Goal: Task Accomplishment & Management: Manage account settings

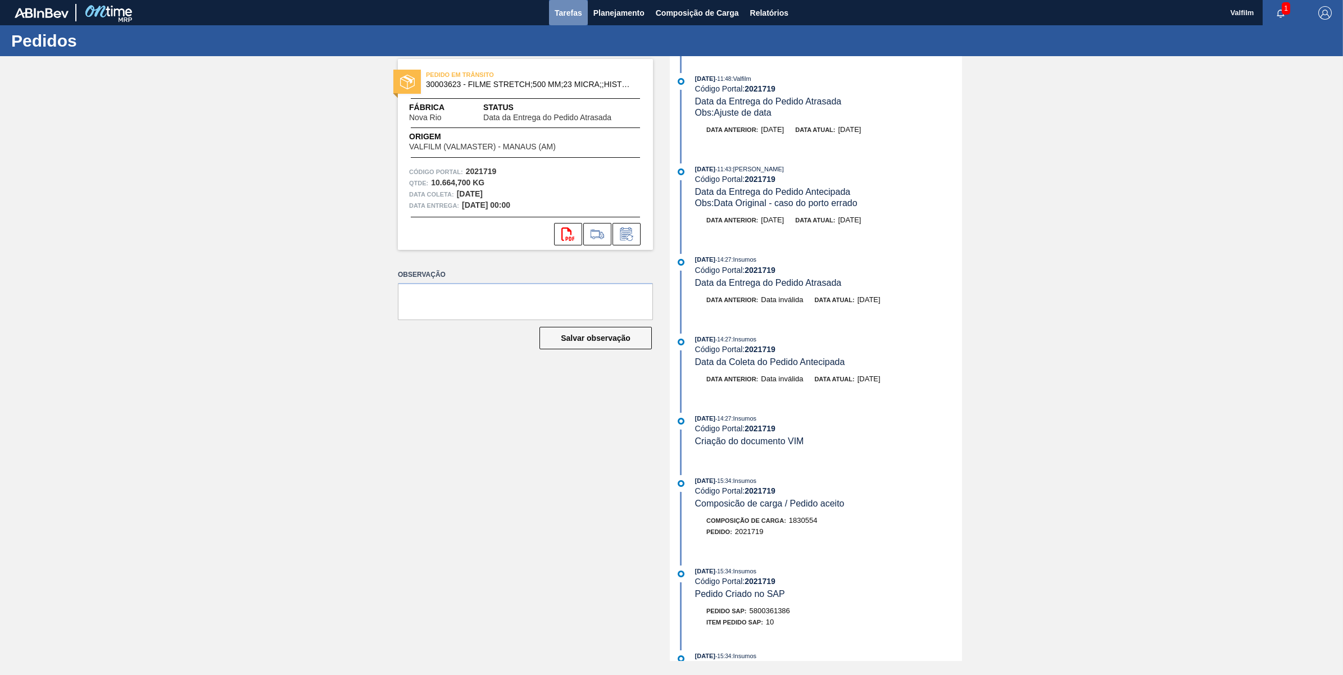
click at [551, 12] on button "Tarefas" at bounding box center [568, 12] width 39 height 25
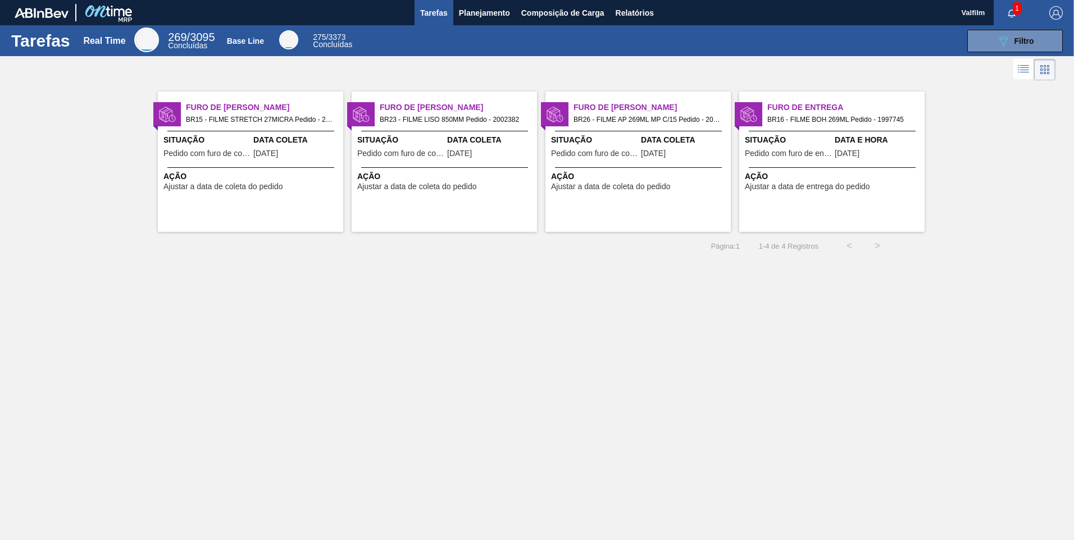
click at [277, 142] on span "Data Coleta" at bounding box center [296, 140] width 87 height 12
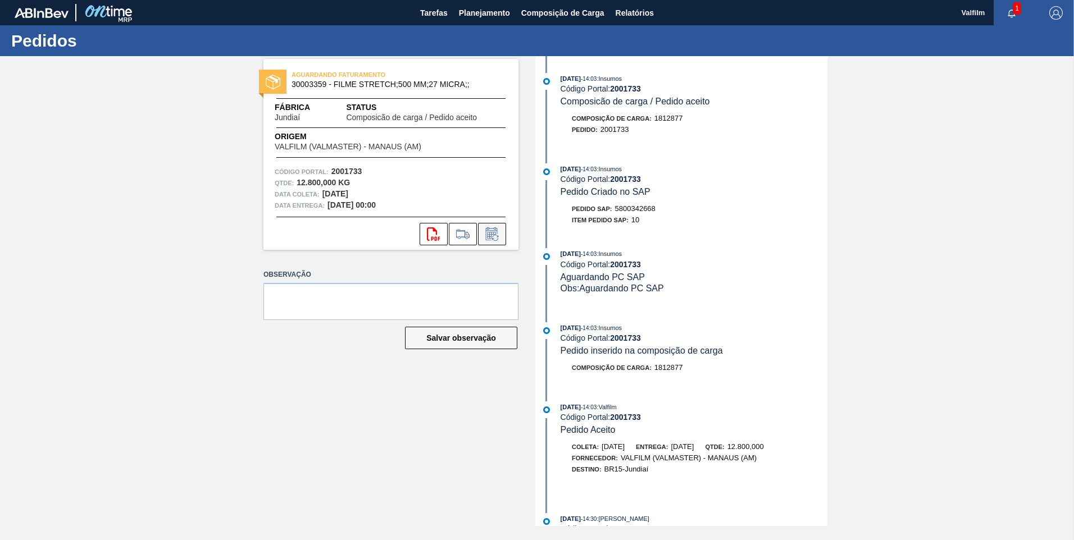
click at [492, 235] on icon at bounding box center [491, 235] width 8 height 7
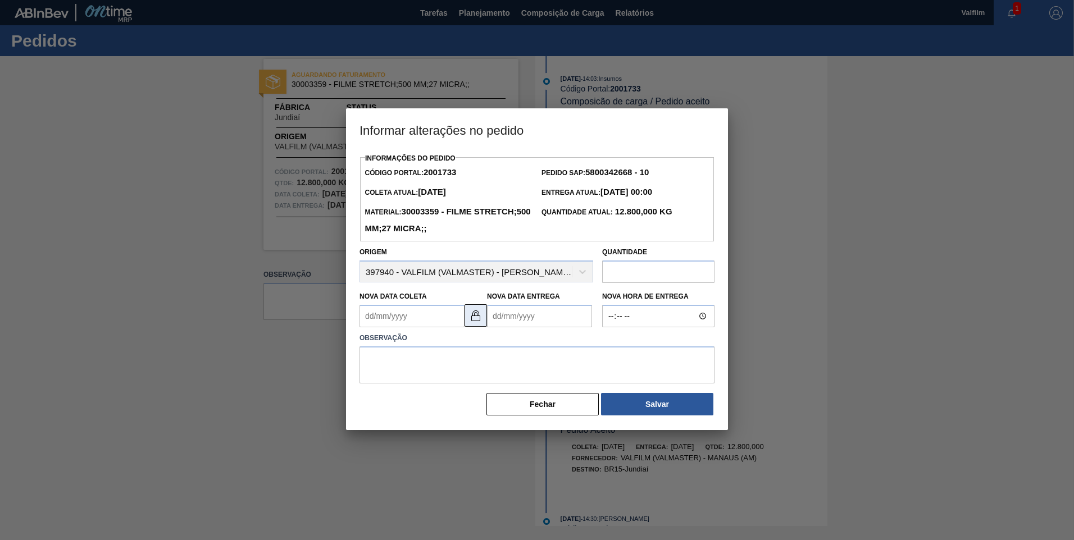
click at [475, 319] on img at bounding box center [475, 315] width 13 height 13
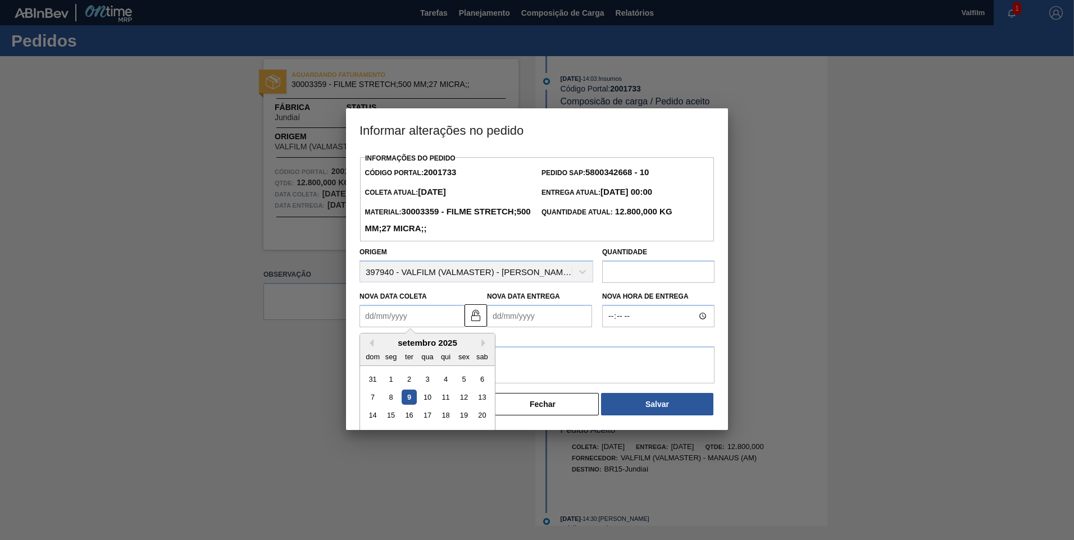
click at [421, 325] on Coleta2001733 "Nova Data Coleta" at bounding box center [412, 316] width 105 height 22
drag, startPoint x: 484, startPoint y: 347, endPoint x: 476, endPoint y: 361, distance: 16.9
click at [484, 347] on button "Next Month" at bounding box center [485, 343] width 8 height 8
drag, startPoint x: 393, startPoint y: 399, endPoint x: 459, endPoint y: 338, distance: 90.6
click at [392, 399] on div "6" at bounding box center [391, 397] width 15 height 15
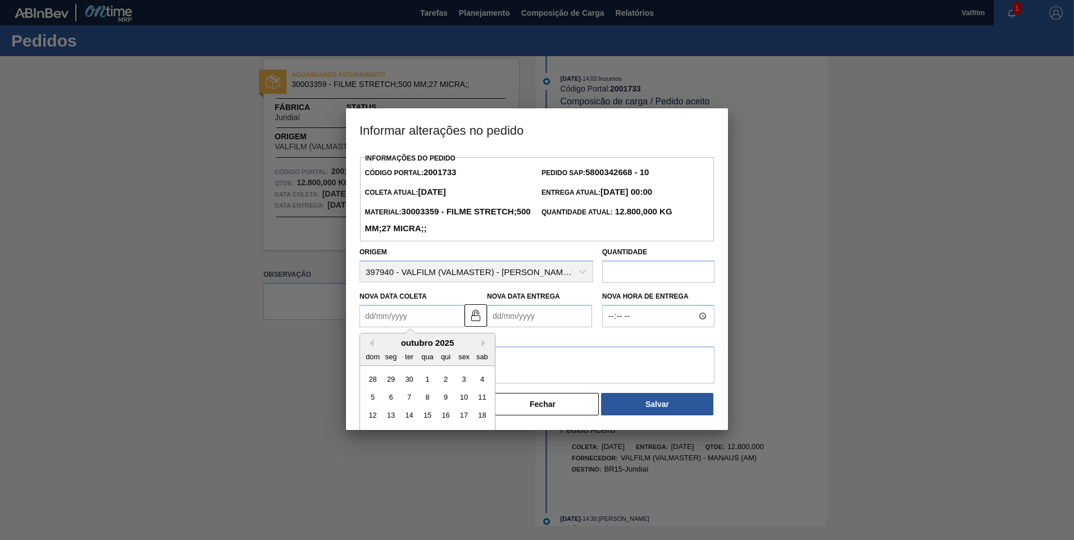
type Coleta2001733 "06/10/2025"
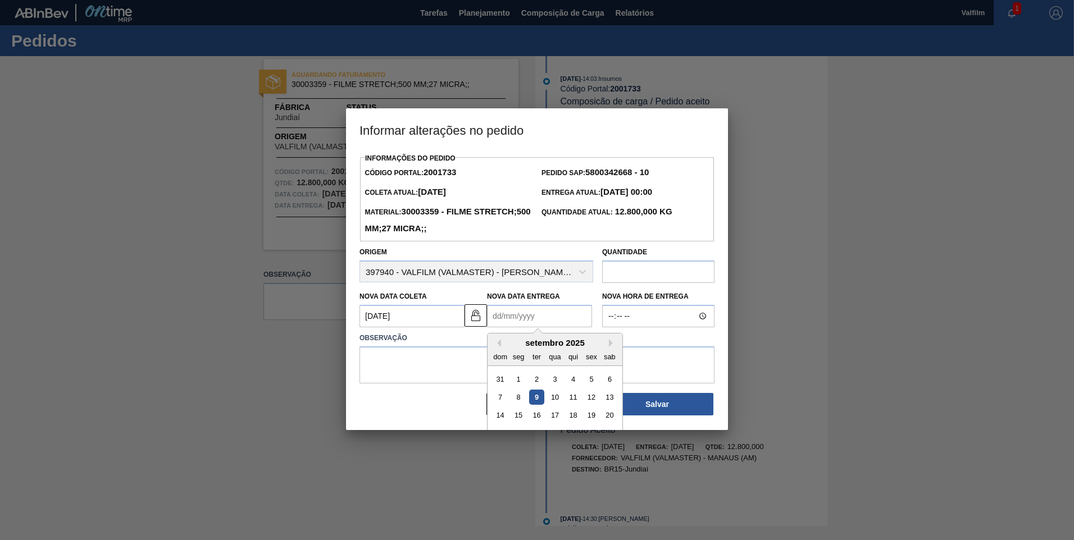
click at [530, 314] on Entrega2001733 "Nova Data Entrega" at bounding box center [539, 316] width 105 height 22
click at [608, 346] on div "Previous Month Next Month setembro 2025 dom seg ter qua qui sex sab 31 1 2 3 4 …" at bounding box center [555, 399] width 136 height 133
click at [607, 348] on div "setembro 2025" at bounding box center [555, 343] width 135 height 10
click at [610, 347] on button "Next Month" at bounding box center [613, 343] width 8 height 8
drag, startPoint x: 519, startPoint y: 398, endPoint x: 531, endPoint y: 389, distance: 14.8
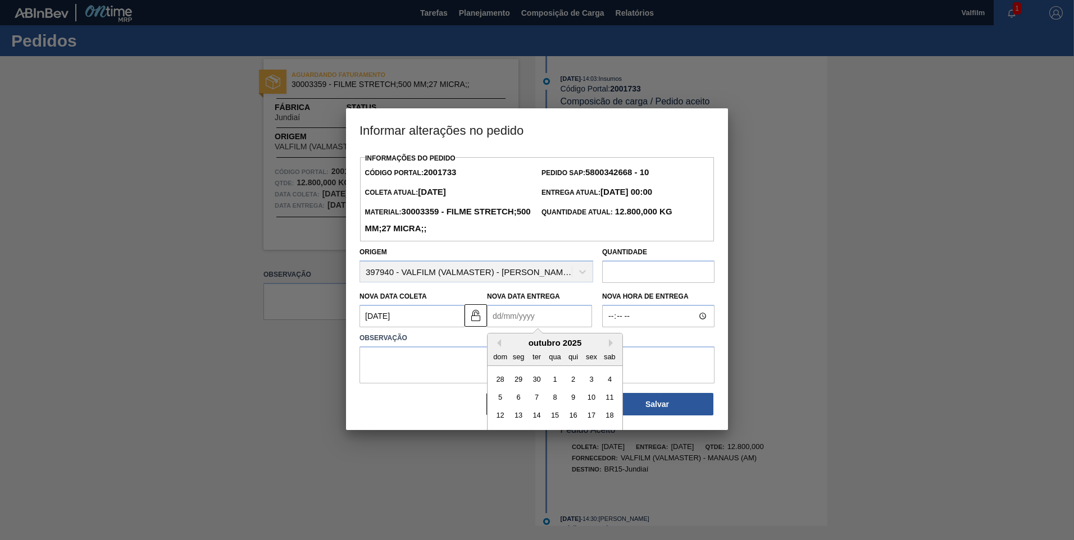
click at [519, 398] on div "6" at bounding box center [518, 397] width 15 height 15
type Entrega2001733 "06/10/2025"
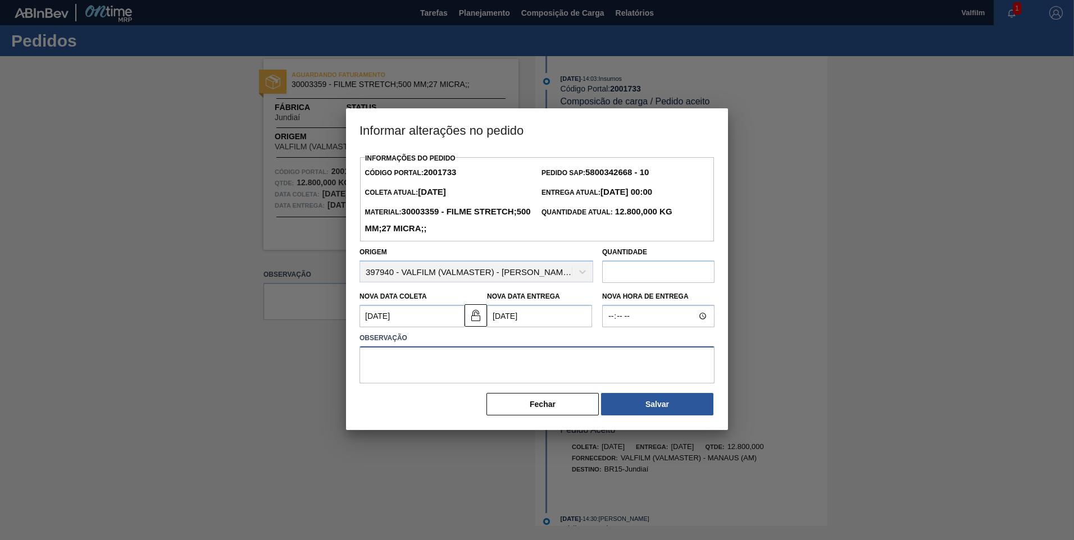
click at [540, 372] on textarea at bounding box center [537, 365] width 355 height 37
type textarea "A"
type textarea "O"
click at [546, 365] on textarea "PEDIDO NAO AUTOMATIZADO, FATURADO" at bounding box center [537, 365] width 355 height 37
paste textarea "000136725-1"
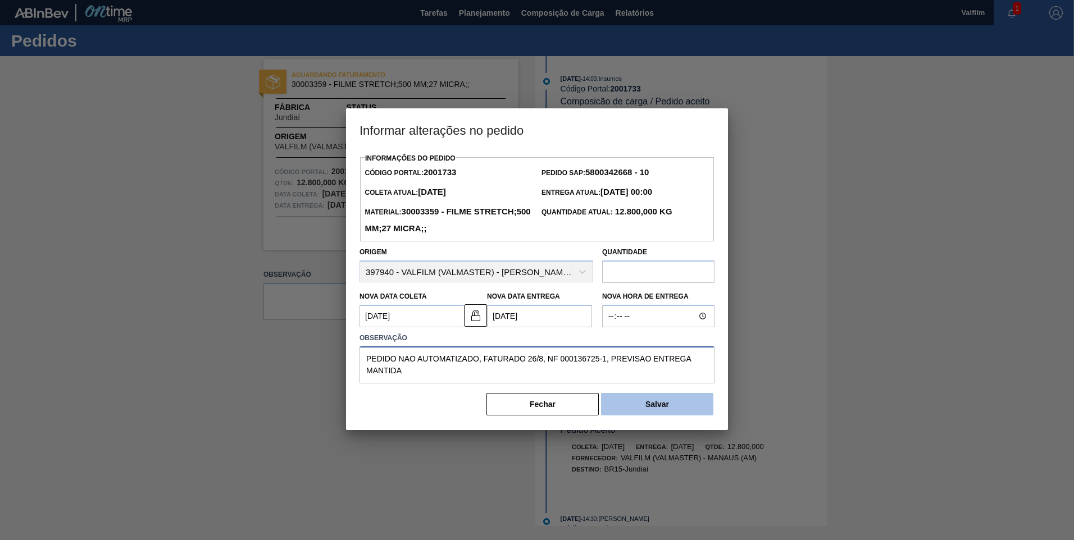
type textarea "PEDIDO NAO AUTOMATIZADO, FATURADO 26/8, NF 000136725-1, PREVISAO ENTREGA MANTIDA"
click at [631, 408] on button "Salvar" at bounding box center [657, 404] width 112 height 22
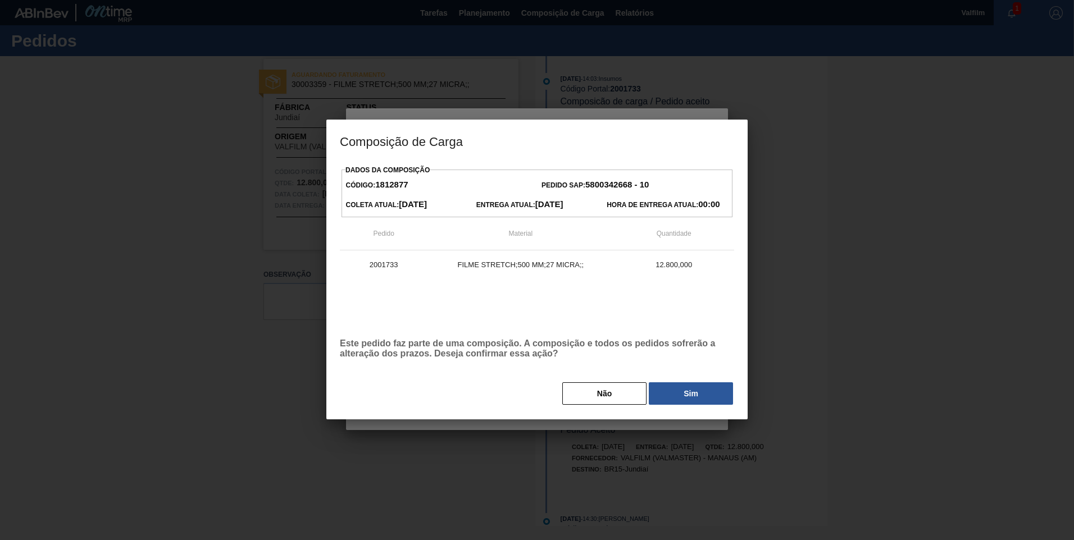
click at [683, 399] on button "Sim" at bounding box center [691, 394] width 84 height 22
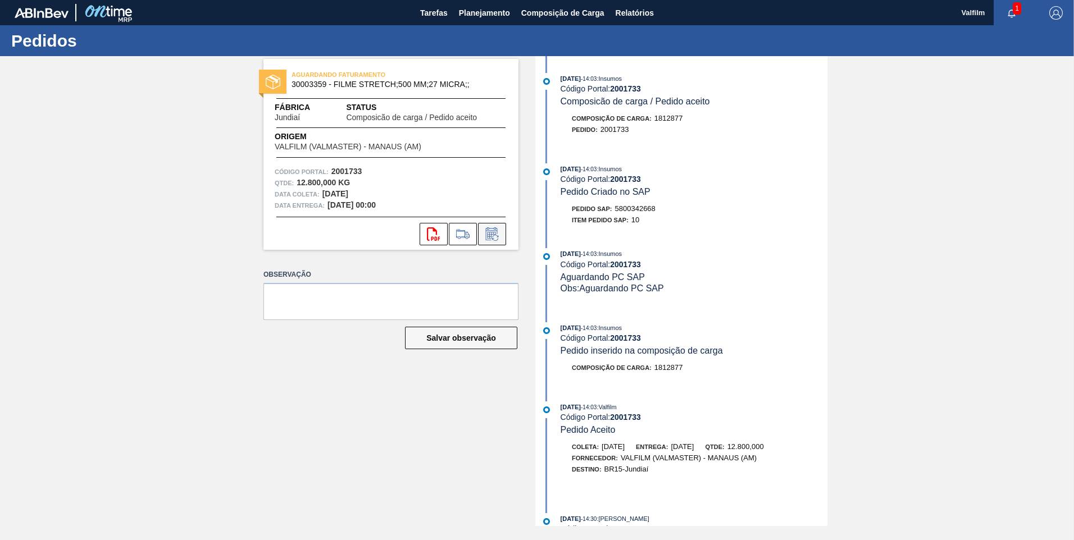
click at [488, 232] on icon at bounding box center [492, 234] width 18 height 13
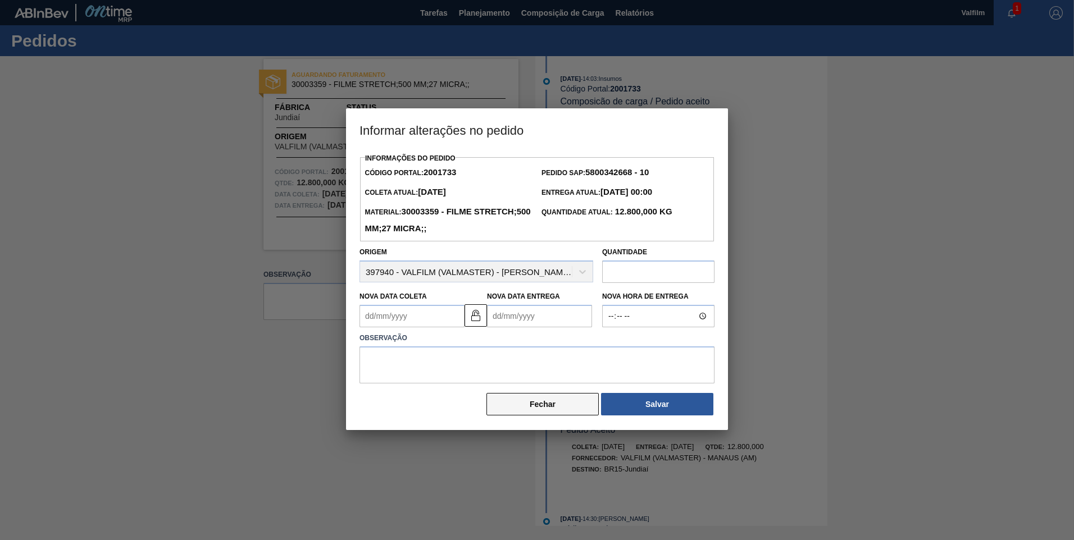
drag, startPoint x: 551, startPoint y: 414, endPoint x: 539, endPoint y: 346, distance: 69.0
click at [550, 411] on button "Fechar" at bounding box center [543, 404] width 112 height 22
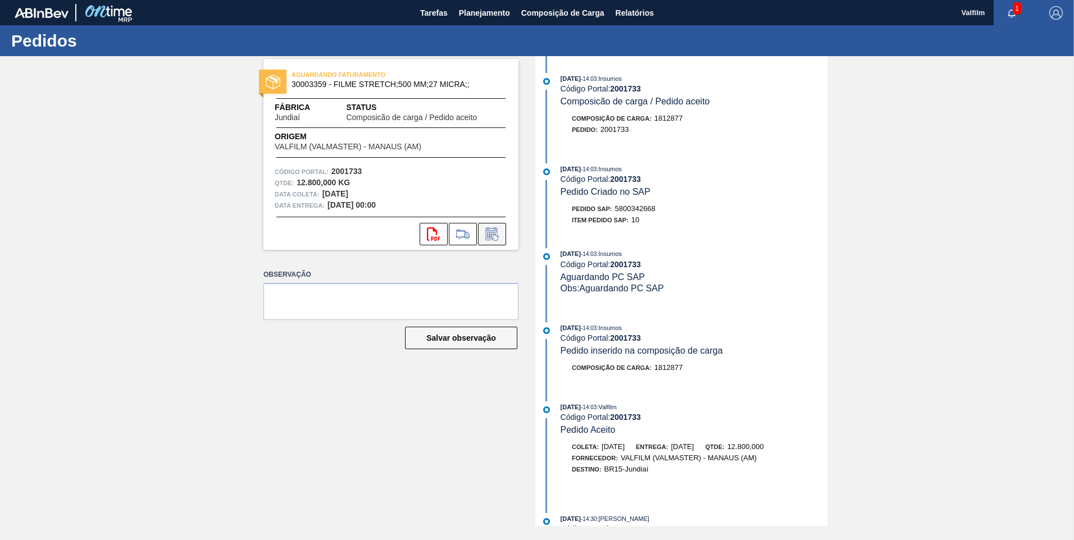
click at [497, 238] on icon at bounding box center [492, 234] width 18 height 13
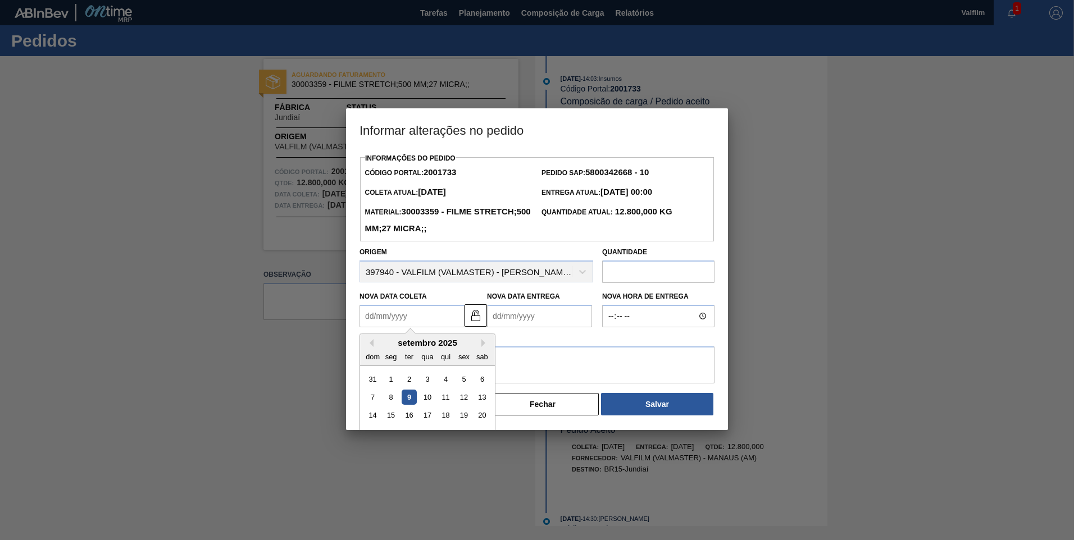
click at [432, 319] on Coleta2001733 "Nova Data Coleta" at bounding box center [412, 316] width 105 height 22
click at [483, 343] on button "Next Month" at bounding box center [485, 343] width 8 height 8
click at [392, 399] on div "6" at bounding box center [391, 397] width 15 height 15
type Coleta2001733 "06/10/2025"
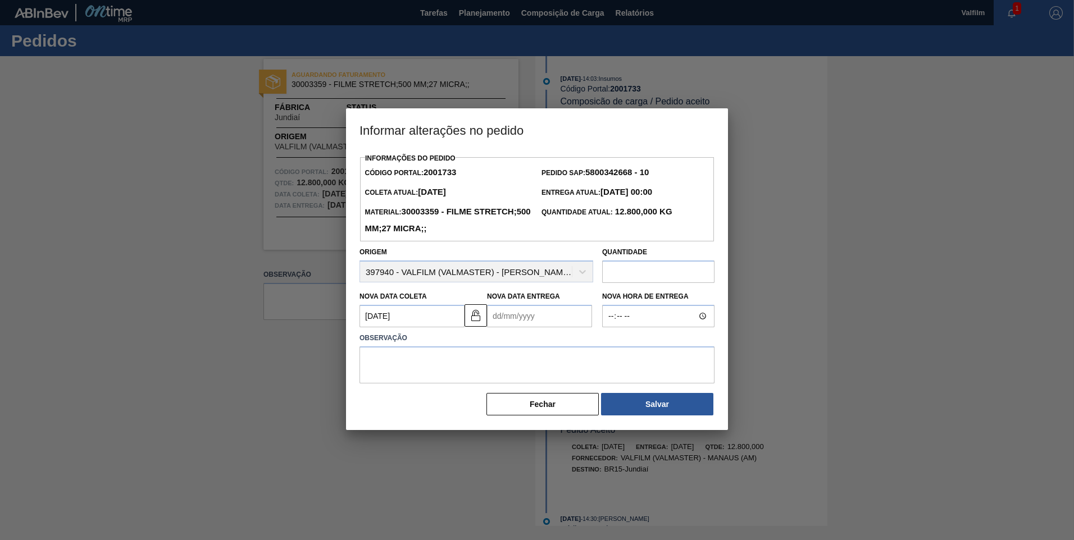
click at [530, 322] on Entrega2001733 "Nova Data Entrega" at bounding box center [539, 316] width 105 height 22
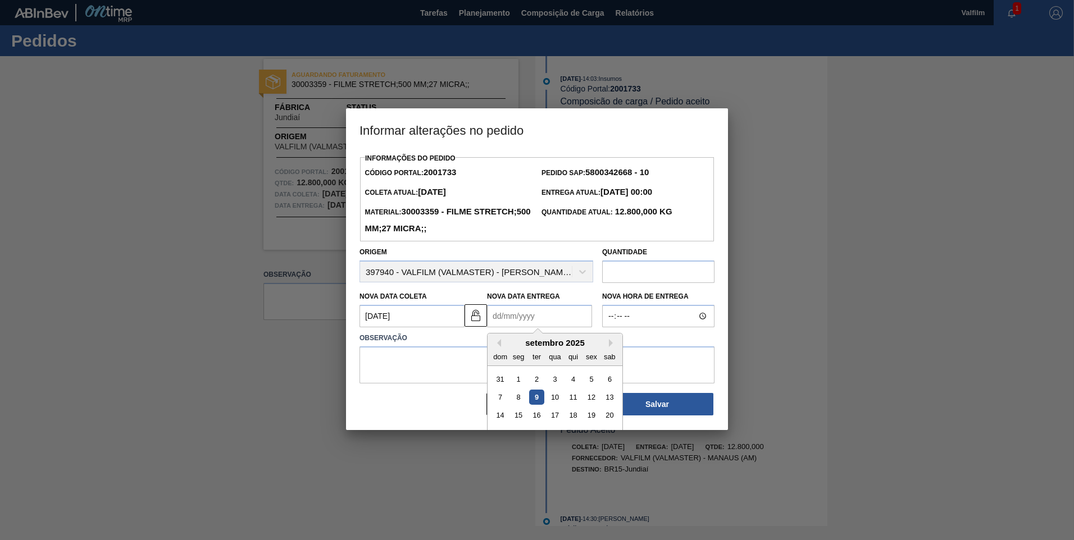
scroll to position [38, 0]
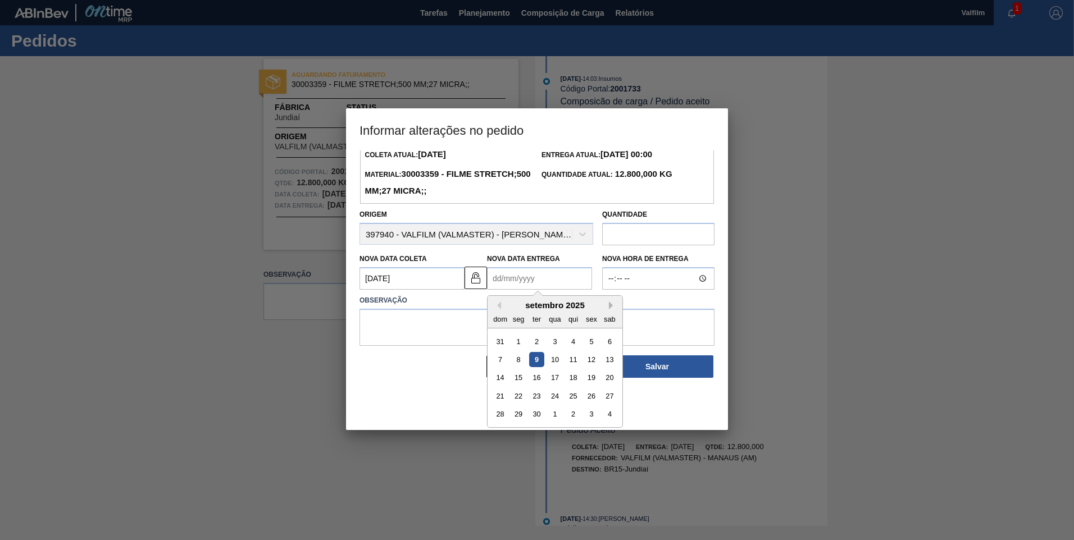
click at [613, 307] on button "Next Month" at bounding box center [613, 306] width 8 height 8
click at [519, 361] on div "6" at bounding box center [518, 359] width 15 height 15
type Entrega2001733 "06/10/2025"
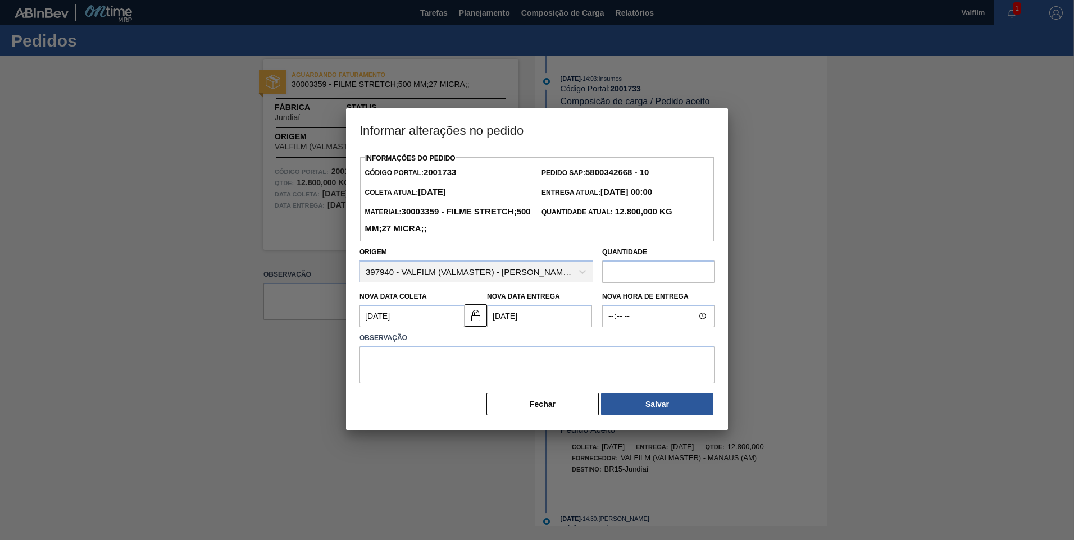
scroll to position [0, 0]
drag, startPoint x: 544, startPoint y: 316, endPoint x: 542, endPoint y: 326, distance: 10.4
click at [542, 326] on Entrega2001733 "06/10/2025" at bounding box center [539, 316] width 105 height 22
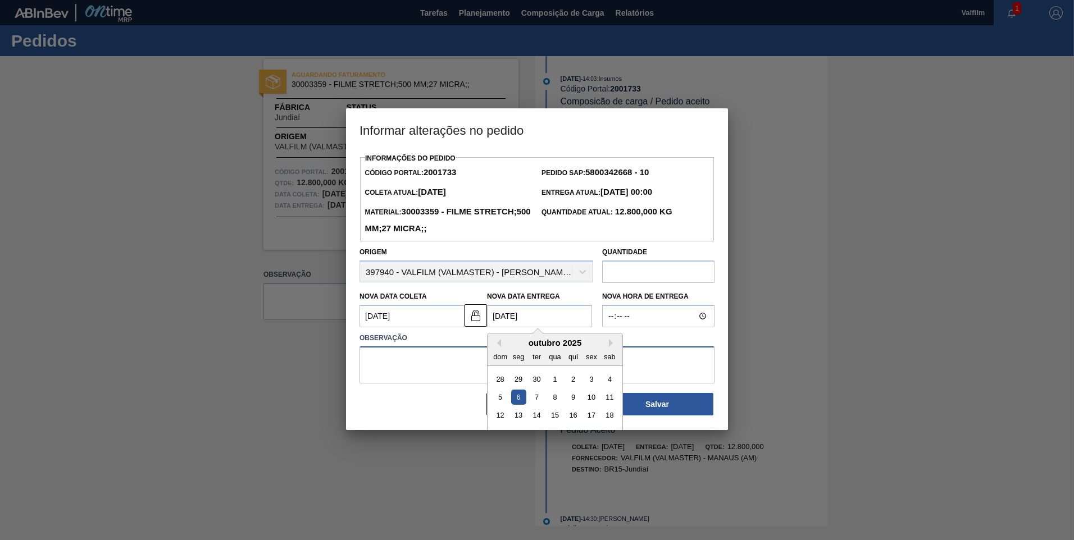
click at [463, 352] on textarea at bounding box center [537, 365] width 355 height 37
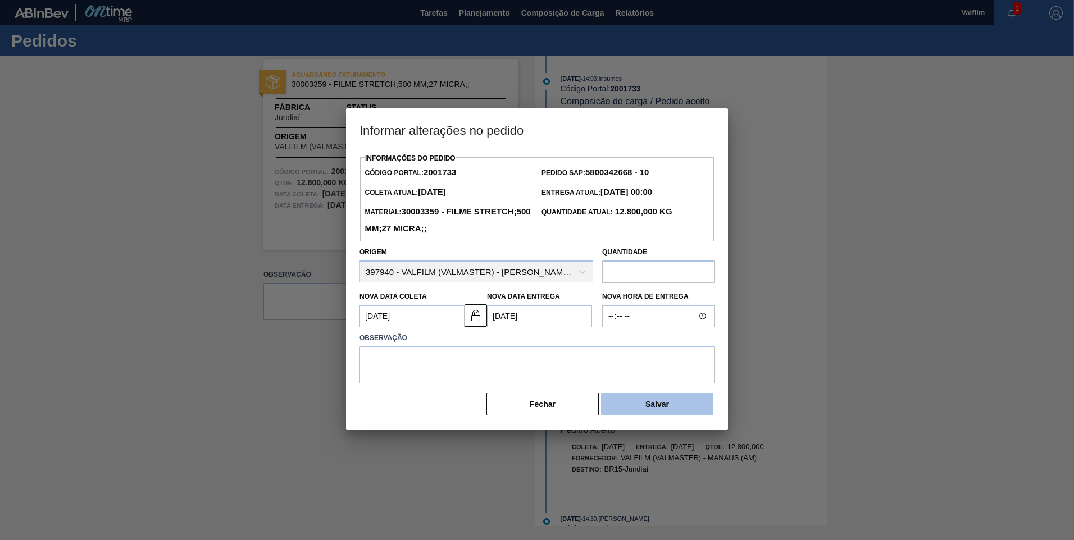
click at [636, 401] on button "Salvar" at bounding box center [657, 404] width 112 height 22
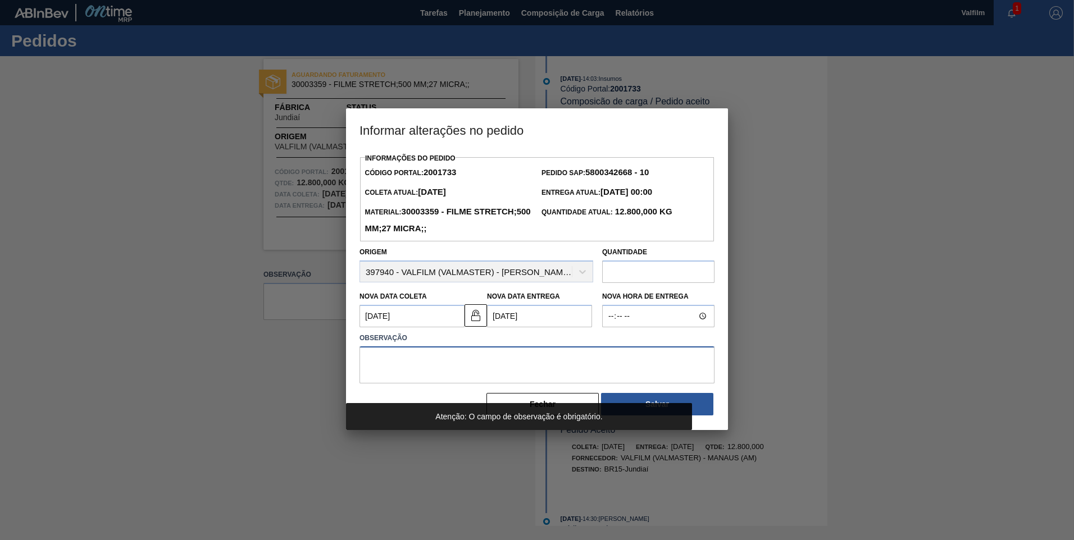
click at [516, 362] on textarea at bounding box center [537, 365] width 355 height 37
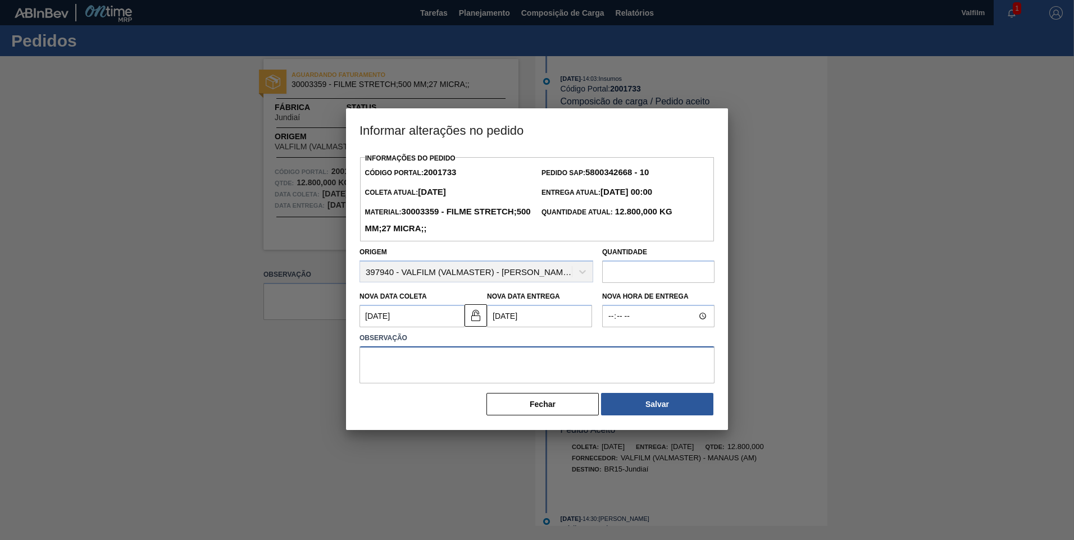
paste textarea "000136725-1"
click at [365, 361] on textarea "000136725-1" at bounding box center [537, 365] width 355 height 37
drag, startPoint x: 367, startPoint y: 364, endPoint x: 290, endPoint y: 357, distance: 77.8
click at [290, 358] on div "Informar alterações no pedido Informações do Pedido Código Portal: 2001733 Pedi…" at bounding box center [537, 270] width 1074 height 540
click at [525, 361] on textarea "FATURADO 26/8, NF 000136725-1" at bounding box center [537, 365] width 355 height 37
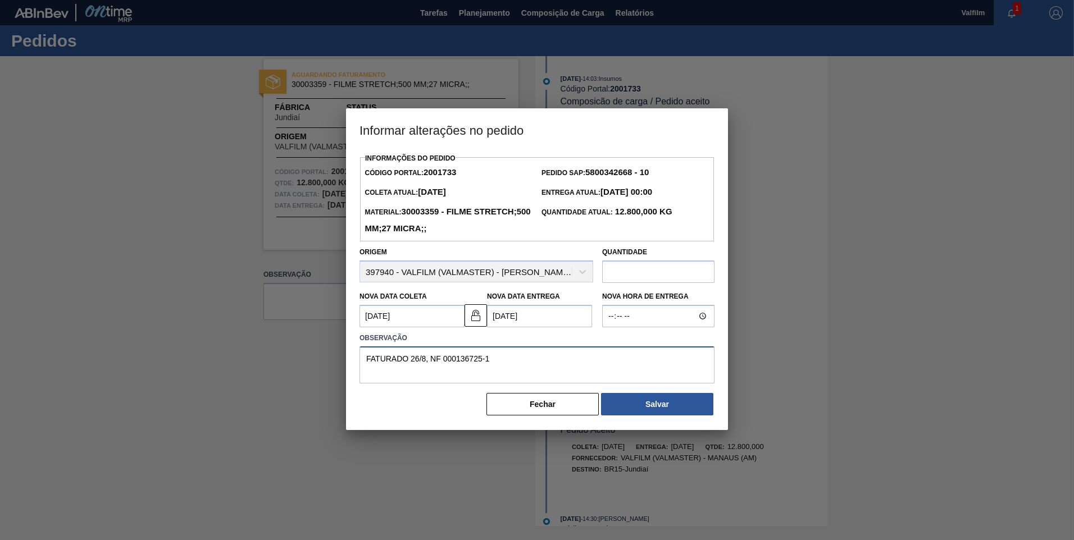
click at [512, 361] on textarea "FATURADO 26/8, NF 000136725-1" at bounding box center [537, 365] width 355 height 37
click at [503, 362] on textarea "FATURADO 26/8, NF 000136725-1" at bounding box center [537, 365] width 355 height 37
click at [389, 361] on textarea "FATURADO 26/8, NF 000136725-1" at bounding box center [537, 365] width 355 height 37
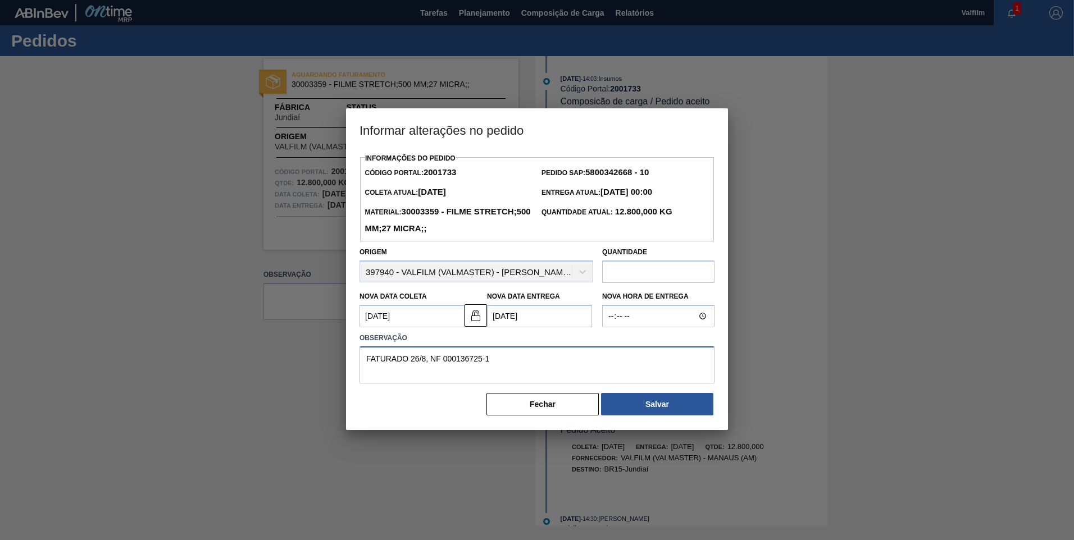
click at [389, 361] on textarea "FATURADO 26/8, NF 000136725-1" at bounding box center [537, 365] width 355 height 37
type textarea "FATURADO 26/8, NF 000136725-1"
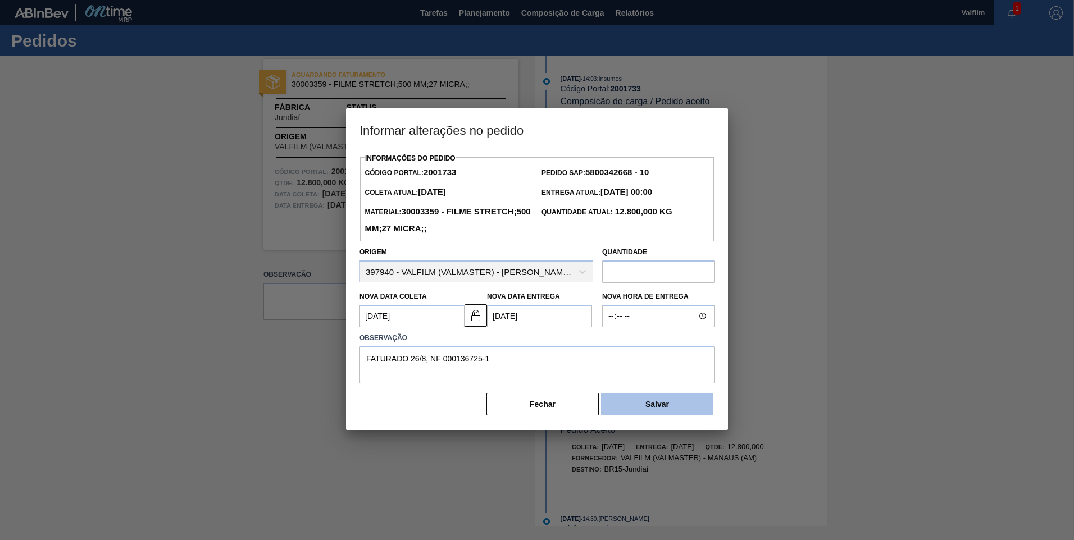
click at [666, 401] on button "Salvar" at bounding box center [657, 404] width 112 height 22
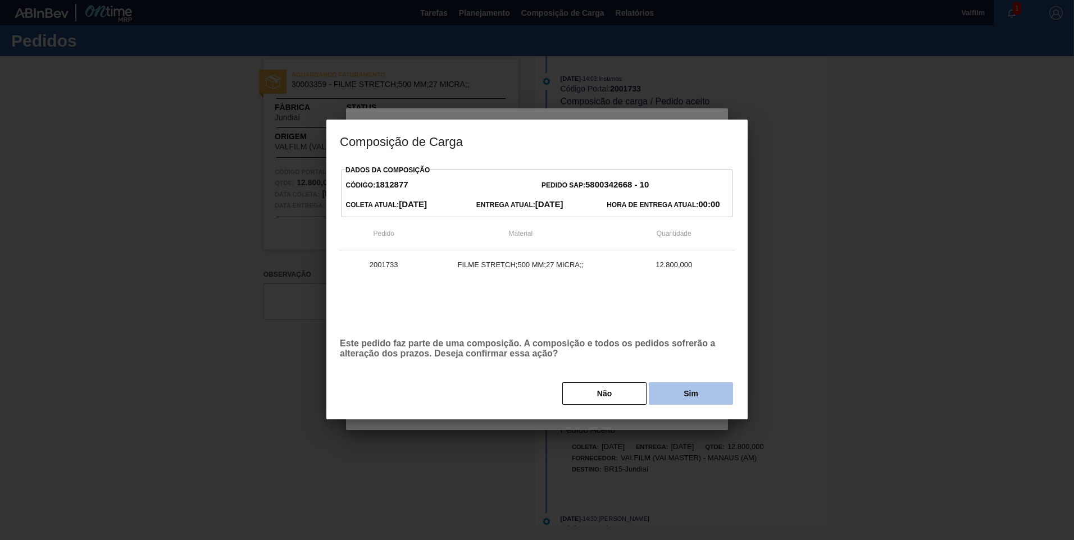
click at [665, 392] on button "Sim" at bounding box center [691, 394] width 84 height 22
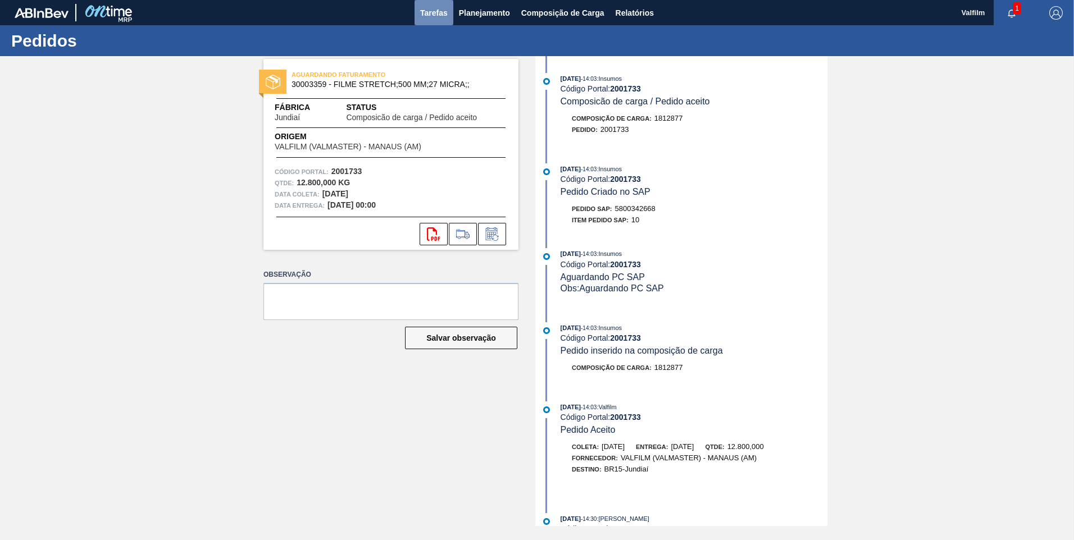
click at [440, 15] on span "Tarefas" at bounding box center [434, 12] width 28 height 13
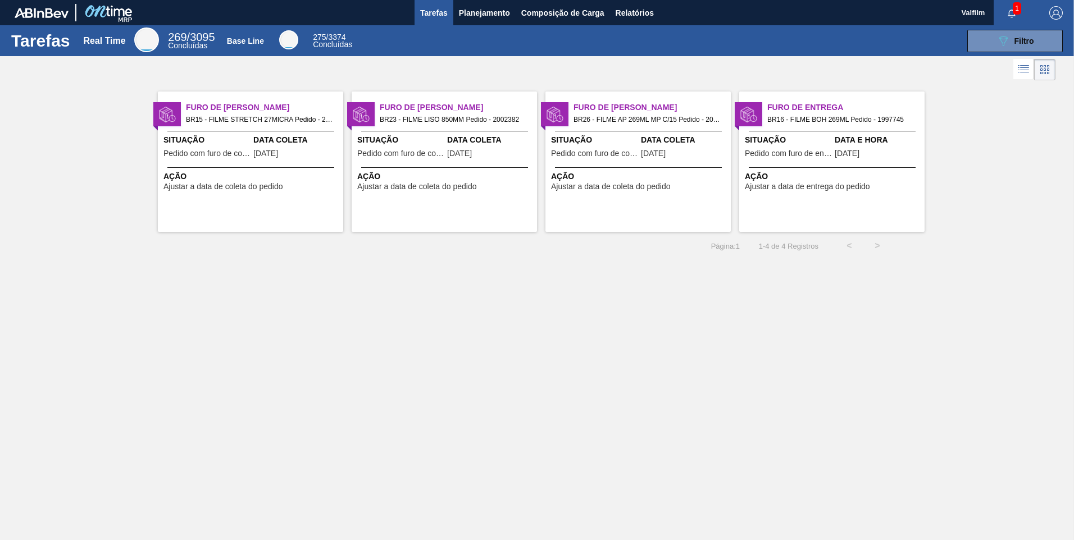
click at [517, 193] on div "Furo de Coleta BR23 - FILME LISO 850MM Pedido - 2002382 Situação Pedido com fur…" at bounding box center [444, 162] width 185 height 140
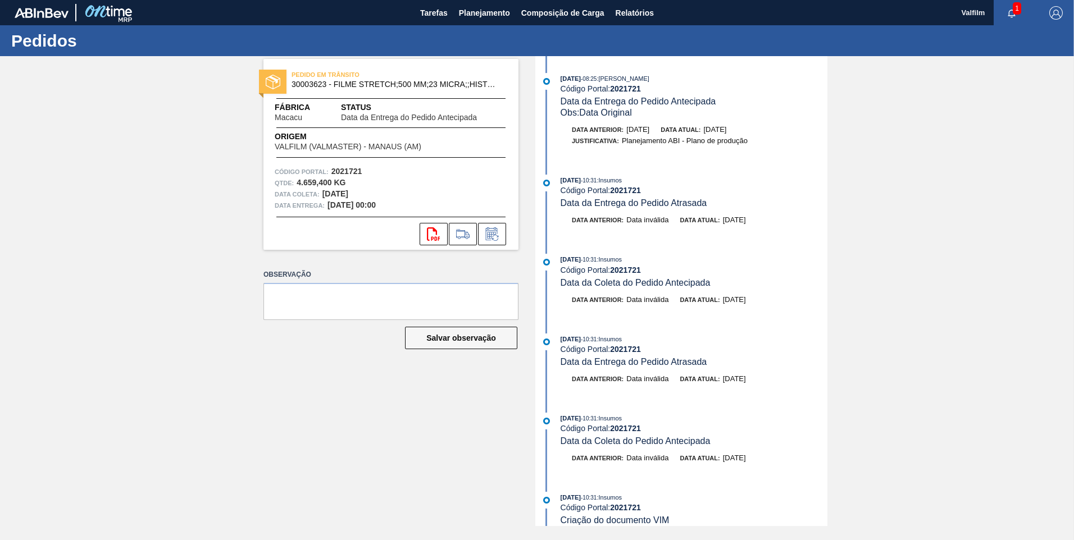
click at [632, 190] on strong "2021721" at bounding box center [625, 190] width 31 height 9
copy strong "2021721"
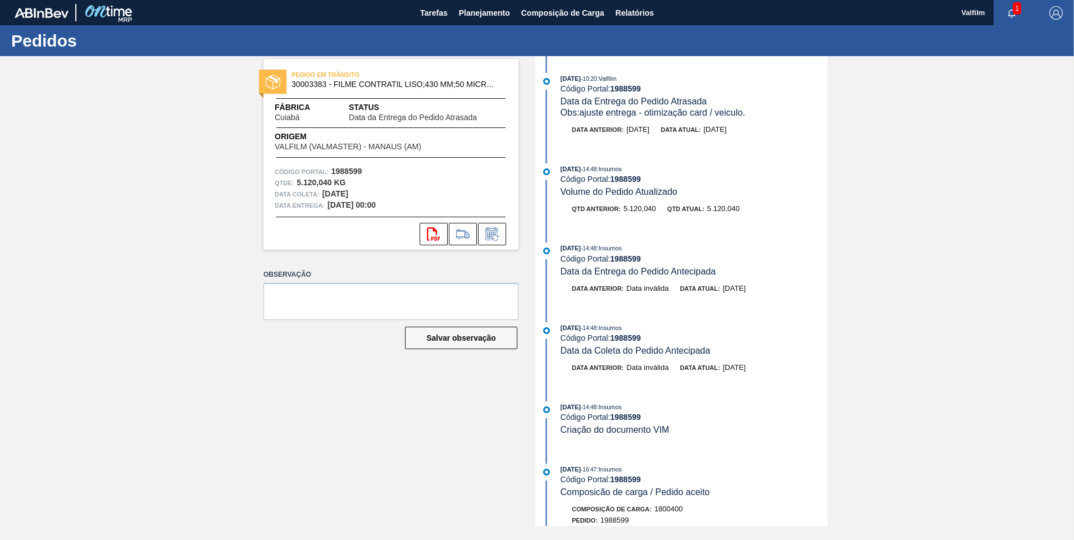
click at [989, 199] on div "PEDIDO EM TRÂNSITO 30003383 - FILME CONTRATIL LISO;430 MM;50 MICRA;;; Fábrica C…" at bounding box center [537, 291] width 1074 height 470
